Goal: Check status: Check status

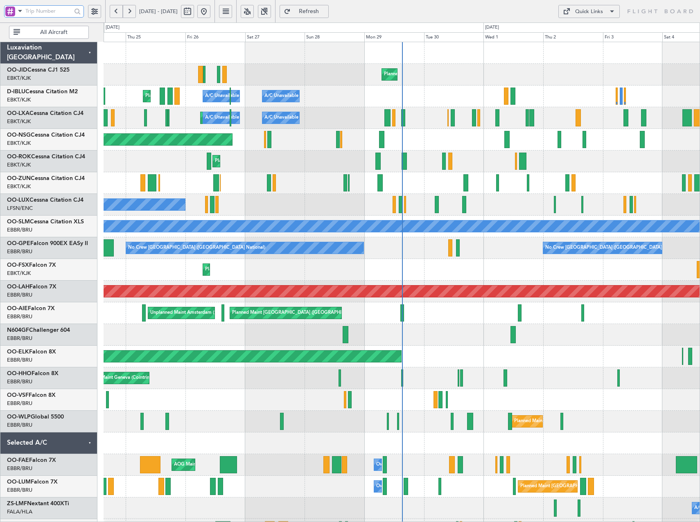
click at [52, 9] on input "text" at bounding box center [48, 11] width 46 height 12
type input "538042"
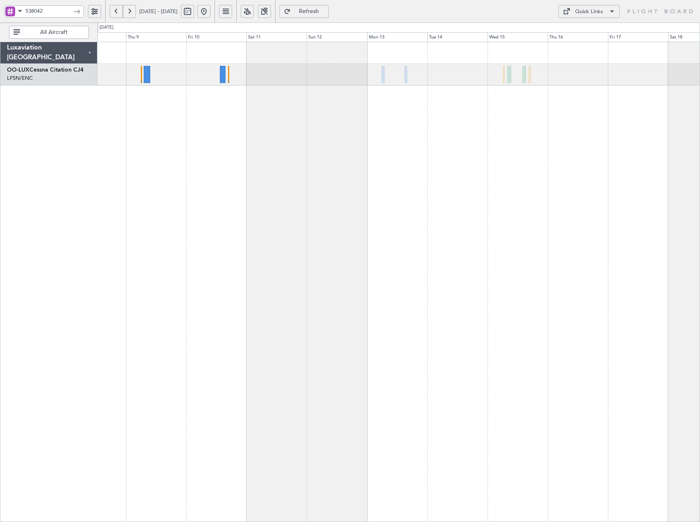
click at [175, 157] on div at bounding box center [398, 282] width 602 height 480
drag, startPoint x: 45, startPoint y: 12, endPoint x: 3, endPoint y: 12, distance: 42.1
click at [3, 12] on div "538042" at bounding box center [52, 11] width 105 height 23
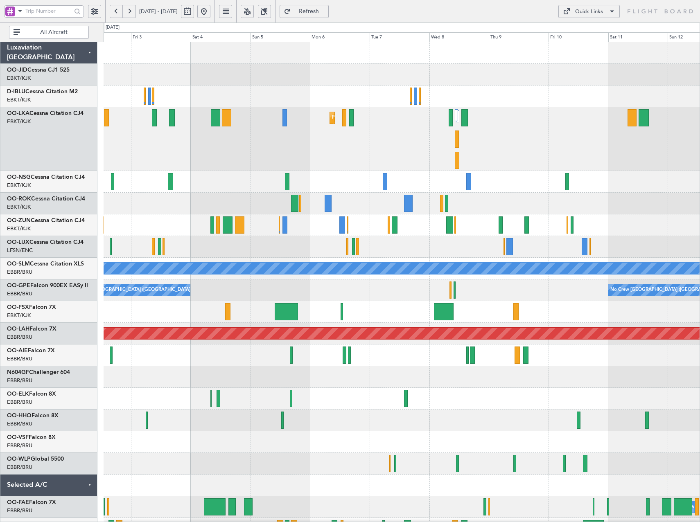
click at [556, 228] on div "Planned Maint Kortrijk-[GEOGRAPHIC_DATA] A/C Unavailable [GEOGRAPHIC_DATA] No C…" at bounding box center [402, 366] width 596 height 649
click at [254, 12] on button at bounding box center [247, 11] width 13 height 13
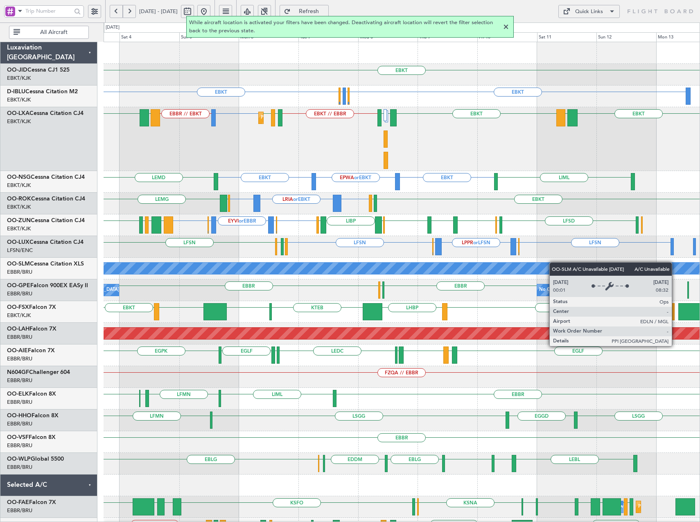
click at [376, 266] on div "EBKT EBKT EGGW or EBKT EDDK or EBKT EBKT EDDK or EBKT EGGW or EBKT EBKT LFMN or…" at bounding box center [402, 334] width 596 height 584
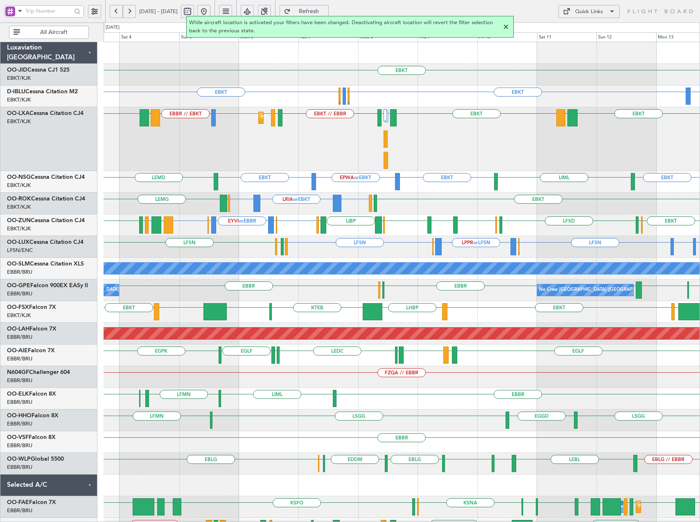
click at [507, 28] on div at bounding box center [506, 27] width 10 height 10
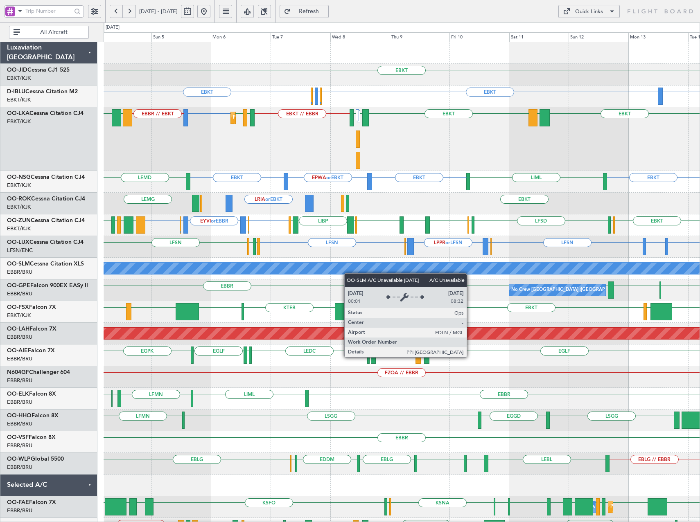
click at [336, 271] on div "EBKT EGGW or EBKT EDDK or EBKT EBKT EBKT LKTB or EBKT Planned Maint [GEOGRAPHIC…" at bounding box center [402, 334] width 596 height 584
